Goal: Task Accomplishment & Management: Use online tool/utility

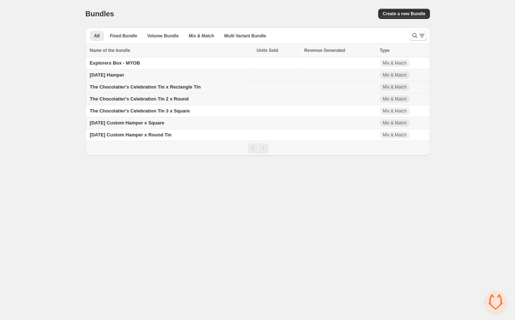
click at [174, 88] on span "The Chocolatier's Celebration Tin x Rectangle Tin" at bounding box center [145, 86] width 111 height 5
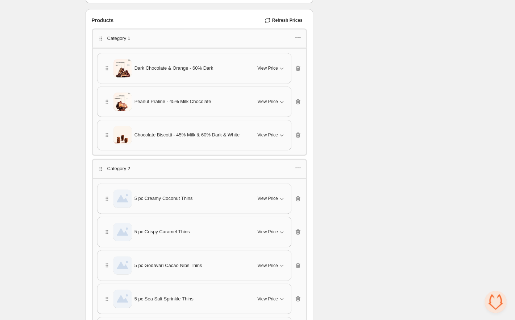
scroll to position [245, 0]
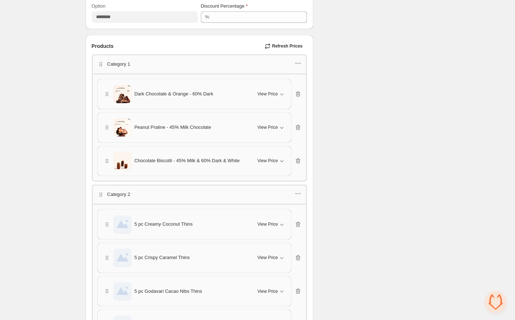
click at [293, 61] on div "Category 1" at bounding box center [199, 63] width 204 height 9
click at [300, 63] on icon "button" at bounding box center [299, 63] width 1 height 1
click at [296, 78] on span "Edit category title" at bounding box center [301, 76] width 39 height 7
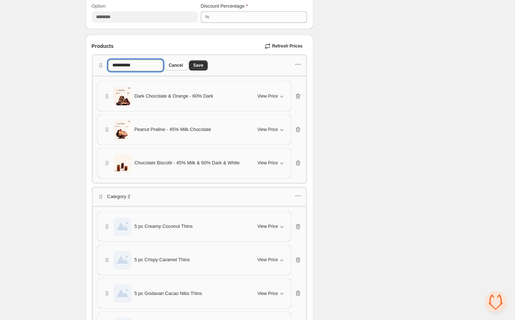
click at [158, 70] on input "**********" at bounding box center [135, 65] width 55 height 12
click at [187, 61] on button "Cancel" at bounding box center [175, 65] width 23 height 10
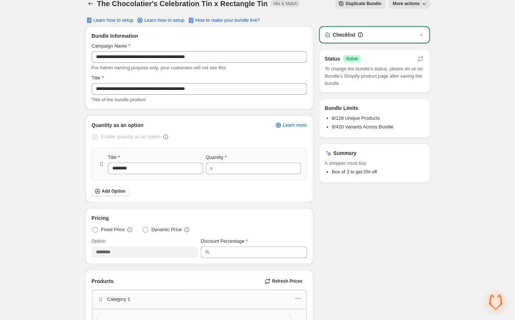
scroll to position [0, 0]
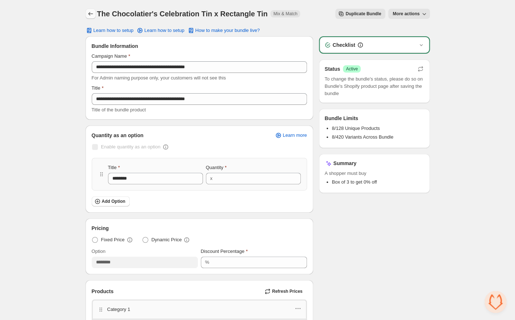
click at [89, 15] on icon "Back" at bounding box center [90, 13] width 7 height 7
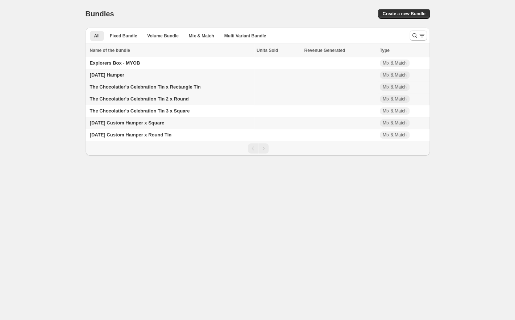
click at [130, 88] on span "The Chocolatier's Celebration Tin x Rectangle Tin" at bounding box center [145, 86] width 111 height 5
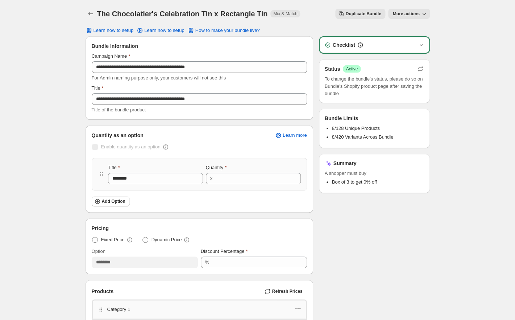
click at [403, 13] on span "More actions" at bounding box center [405, 14] width 27 height 6
click at [447, 29] on span "View Bundle in Shopify Admin" at bounding box center [432, 28] width 62 height 7
